Goal: Transaction & Acquisition: Purchase product/service

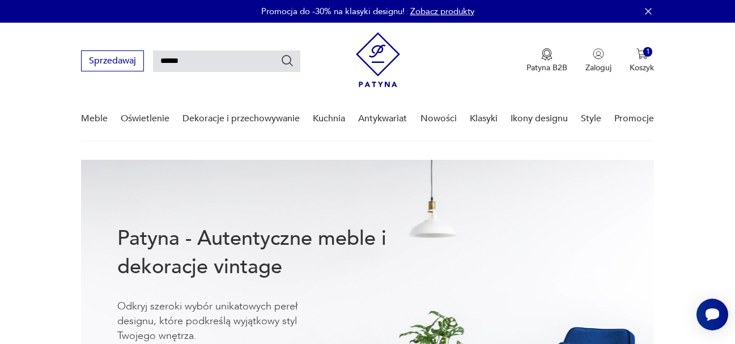
type input "******"
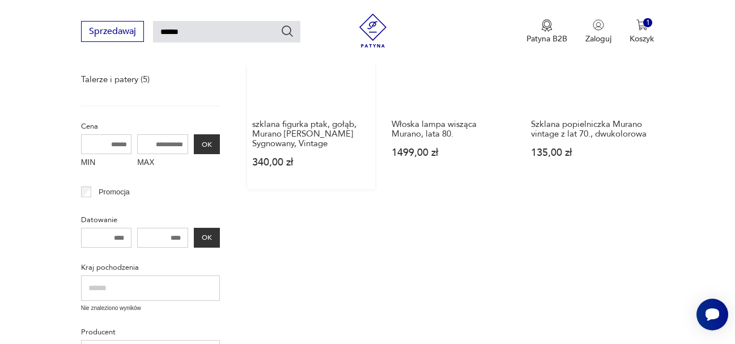
scroll to position [380, 0]
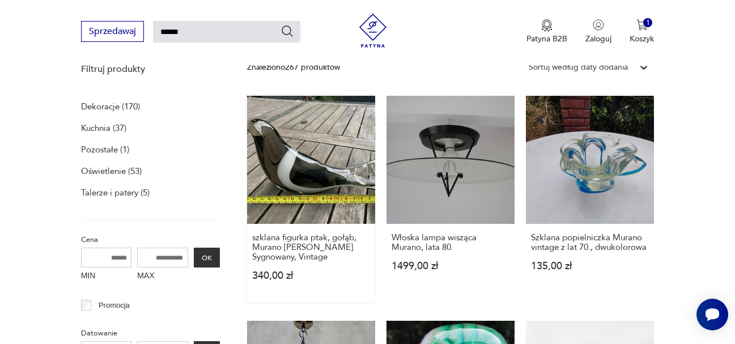
click at [313, 168] on link "szklana figurka ptak, gołąb, Murano [PERSON_NAME] Sygnowany, Vintage 340,00 zł" at bounding box center [311, 199] width 128 height 207
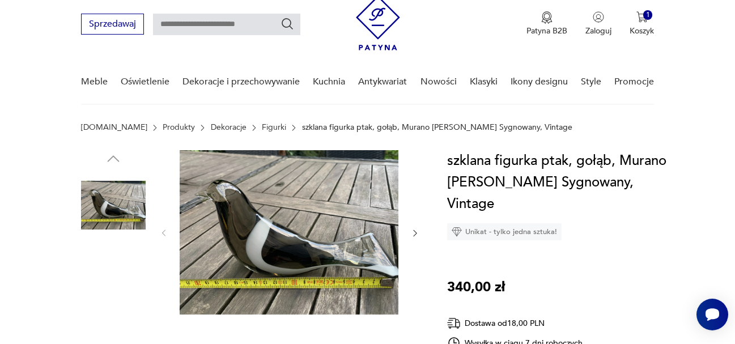
scroll to position [57, 0]
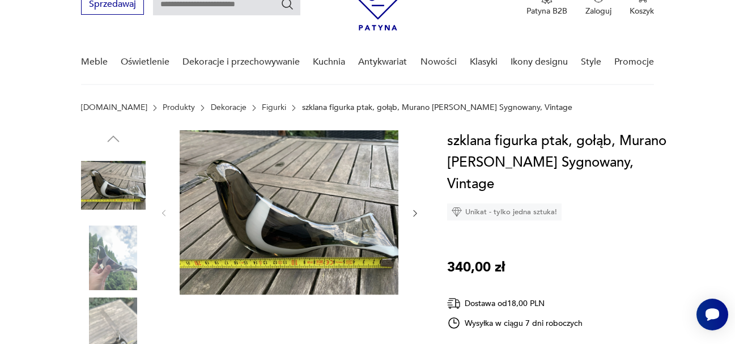
click at [415, 209] on icon "button" at bounding box center [415, 213] width 10 height 10
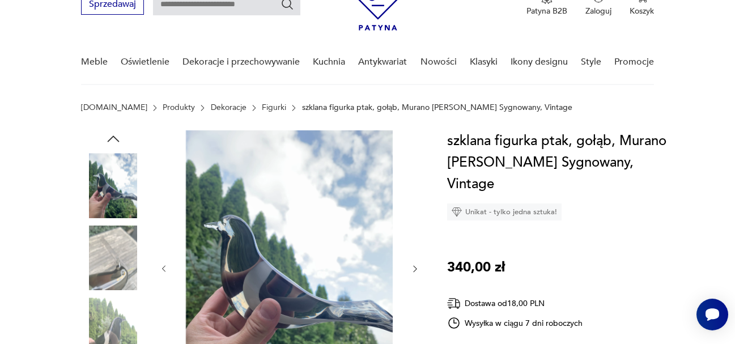
click at [415, 208] on div at bounding box center [289, 268] width 261 height 277
click at [415, 269] on icon "button" at bounding box center [415, 269] width 10 height 10
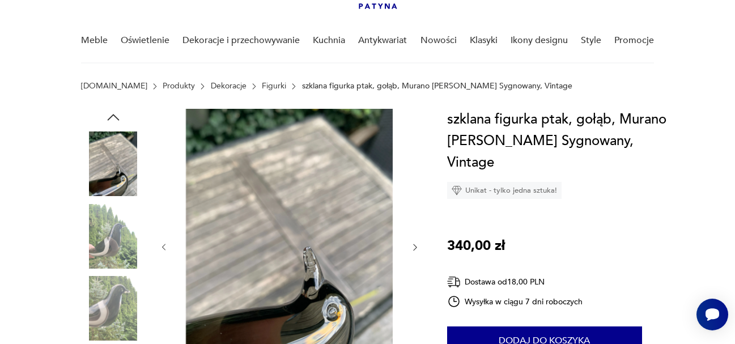
scroll to position [170, 0]
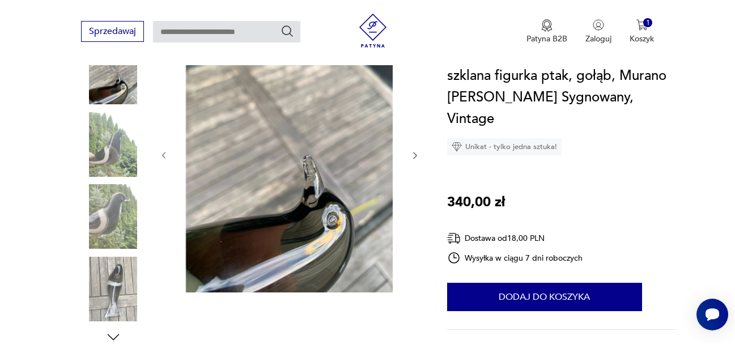
click at [415, 155] on icon "button" at bounding box center [415, 156] width 10 height 10
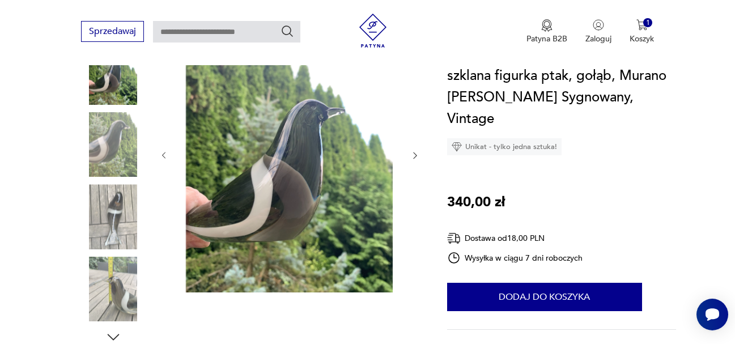
click at [415, 155] on icon "button" at bounding box center [415, 156] width 10 height 10
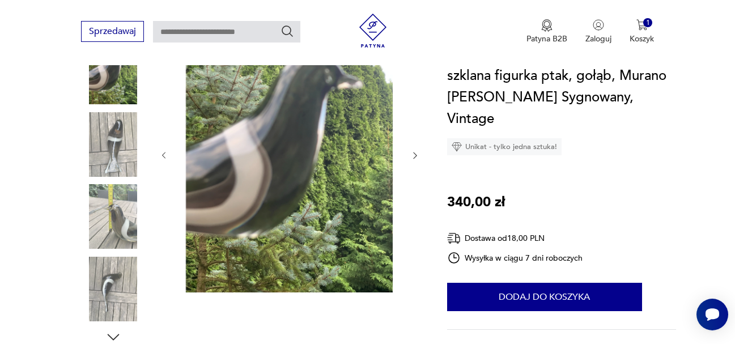
click at [415, 155] on icon "button" at bounding box center [415, 156] width 10 height 10
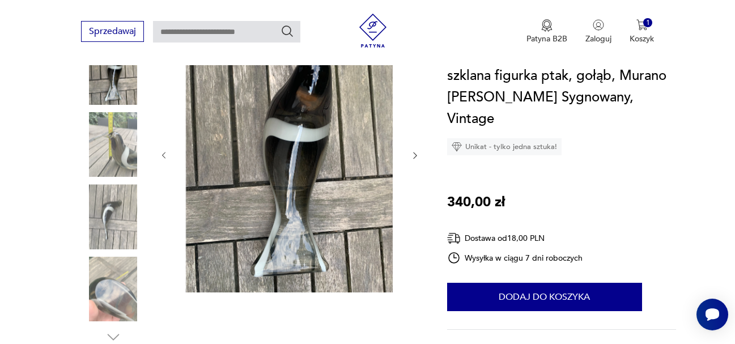
click at [415, 155] on icon "button" at bounding box center [415, 156] width 10 height 10
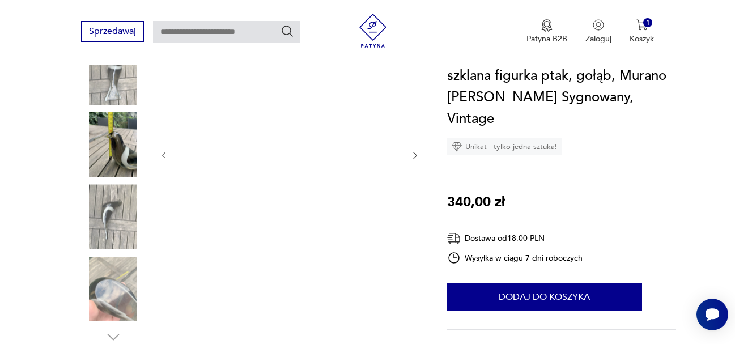
click at [415, 155] on icon "button" at bounding box center [415, 156] width 10 height 10
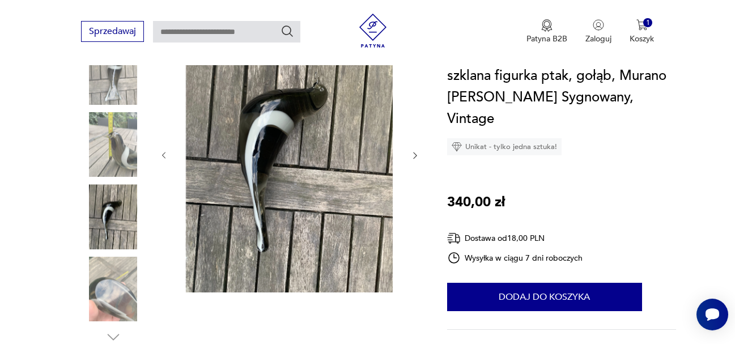
click at [415, 155] on icon "button" at bounding box center [415, 156] width 10 height 10
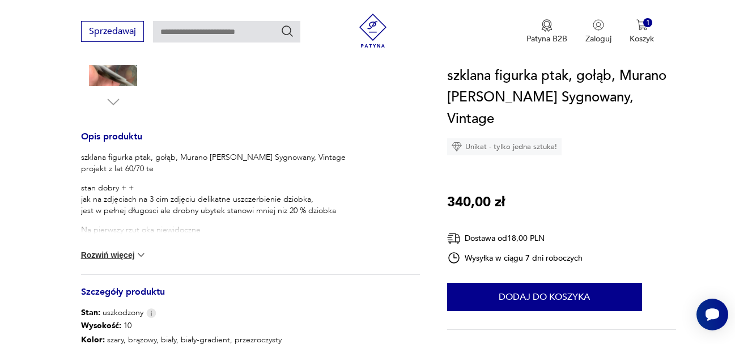
scroll to position [419, 0]
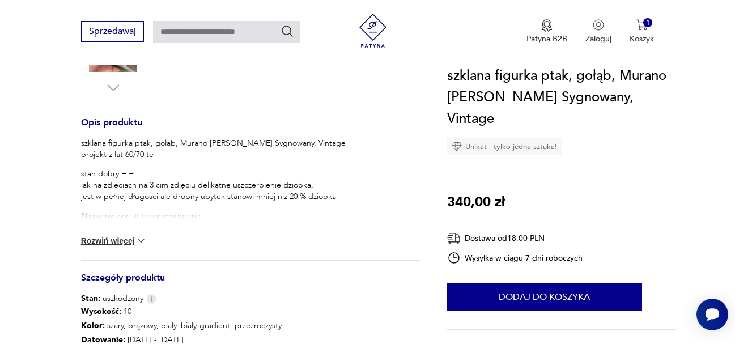
click at [140, 239] on img at bounding box center [140, 240] width 11 height 11
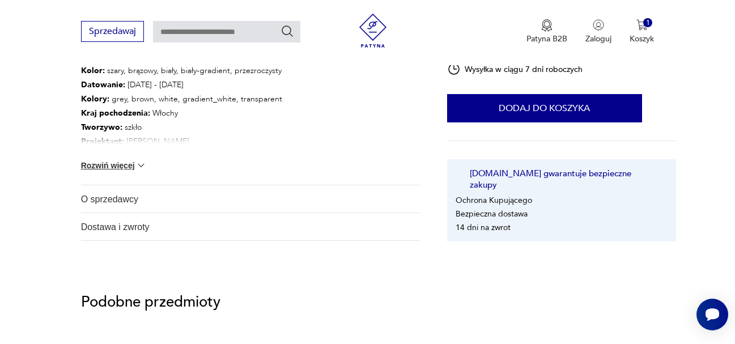
scroll to position [702, 0]
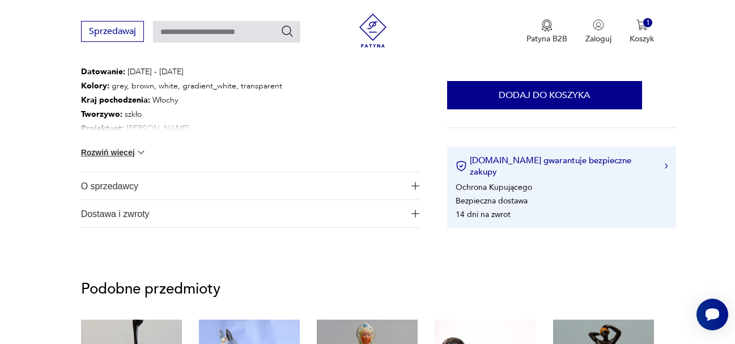
click at [123, 189] on span "O sprzedawcy" at bounding box center [242, 185] width 323 height 27
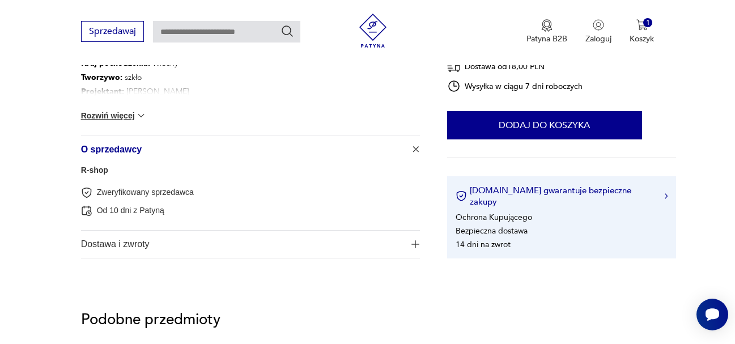
scroll to position [759, 0]
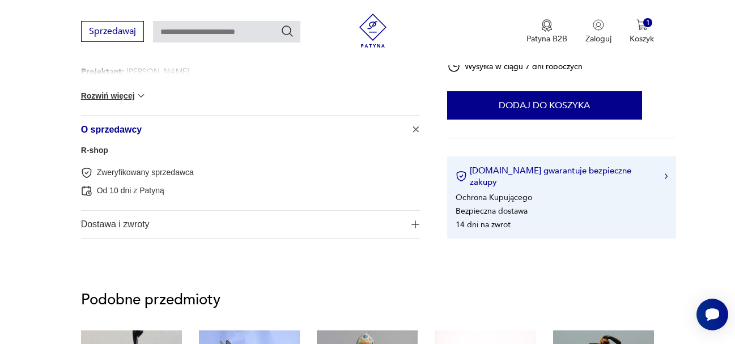
click at [157, 223] on span "Dostawa i zwroty" at bounding box center [242, 224] width 323 height 27
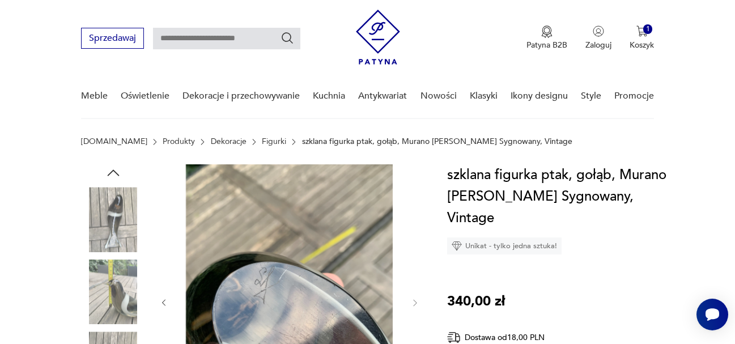
scroll to position [0, 0]
